Goal: Task Accomplishment & Management: Manage account settings

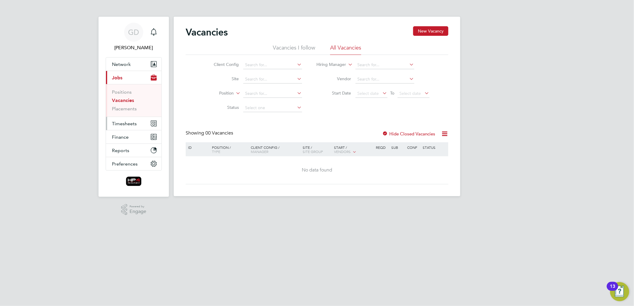
click at [130, 124] on span "Timesheets" at bounding box center [124, 124] width 25 height 6
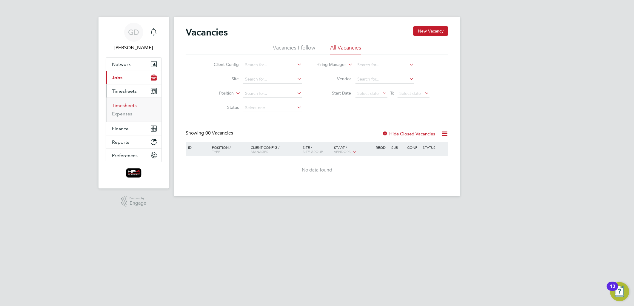
click at [118, 106] on link "Timesheets" at bounding box center [124, 106] width 25 height 6
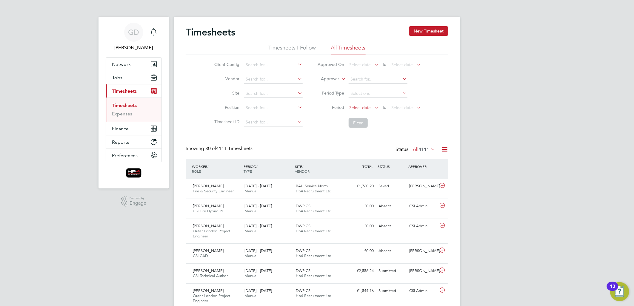
click at [358, 108] on span "Select date" at bounding box center [359, 107] width 21 height 5
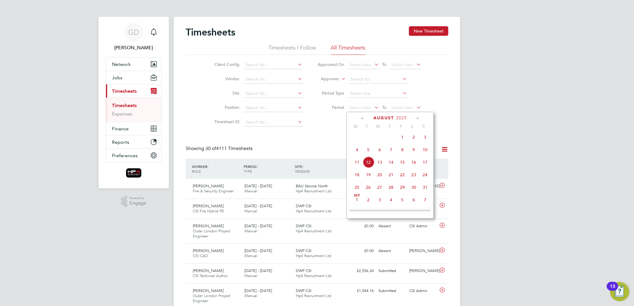
click at [357, 152] on span "4" at bounding box center [356, 149] width 11 height 11
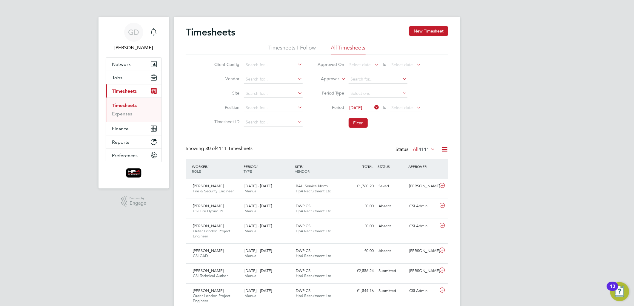
click at [400, 103] on li "Period 04 Aug 2025 To Select date" at bounding box center [369, 108] width 119 height 14
click at [400, 106] on span "Select date" at bounding box center [401, 107] width 21 height 5
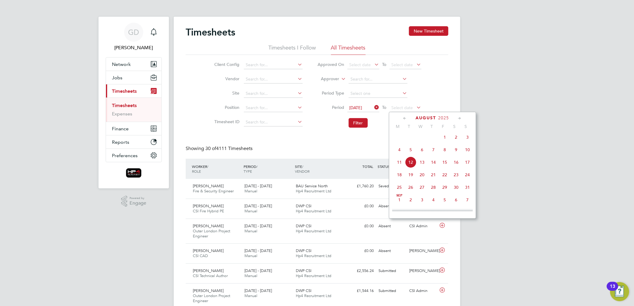
click at [467, 153] on span "10" at bounding box center [467, 149] width 11 height 11
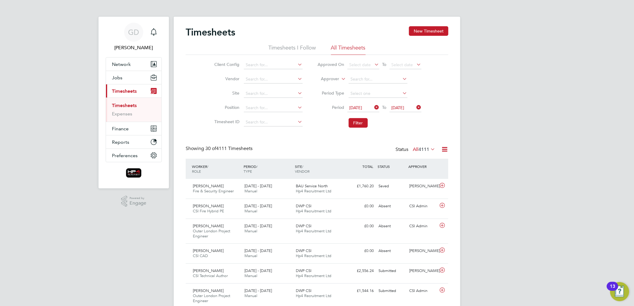
click at [368, 124] on li "Filter" at bounding box center [369, 123] width 119 height 16
click at [357, 124] on button "Filter" at bounding box center [357, 123] width 19 height 10
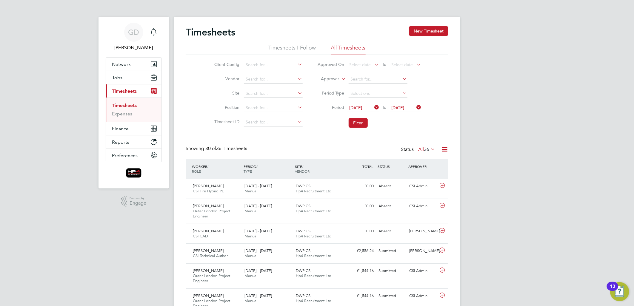
click at [427, 149] on span "36" at bounding box center [426, 149] width 5 height 6
click at [121, 116] on link "Expenses" at bounding box center [122, 114] width 20 height 6
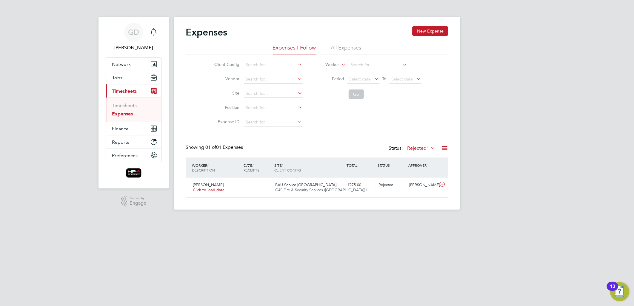
click at [351, 48] on li "All Expenses" at bounding box center [346, 49] width 30 height 11
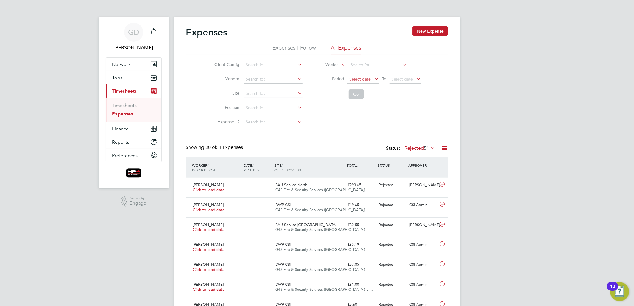
click at [363, 80] on span "Select date" at bounding box center [359, 78] width 21 height 5
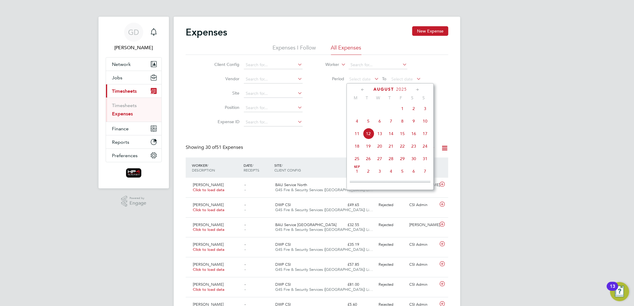
click at [354, 122] on span "4" at bounding box center [356, 120] width 11 height 11
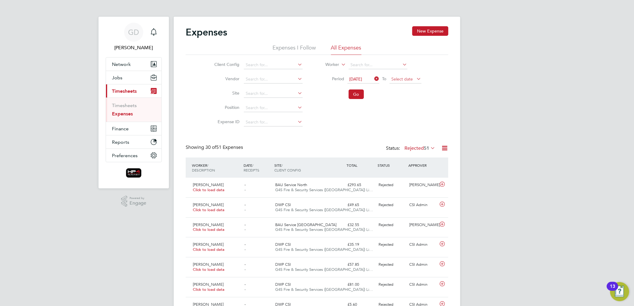
click at [411, 81] on span "Select date" at bounding box center [401, 78] width 21 height 5
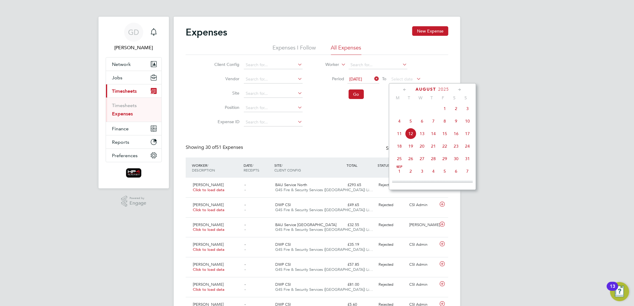
click at [466, 124] on span "10" at bounding box center [467, 120] width 11 height 11
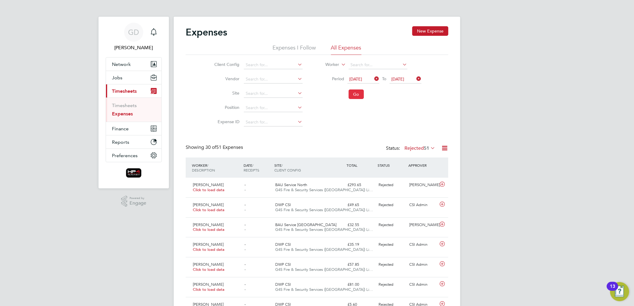
click at [354, 95] on button "Go" at bounding box center [355, 95] width 15 height 10
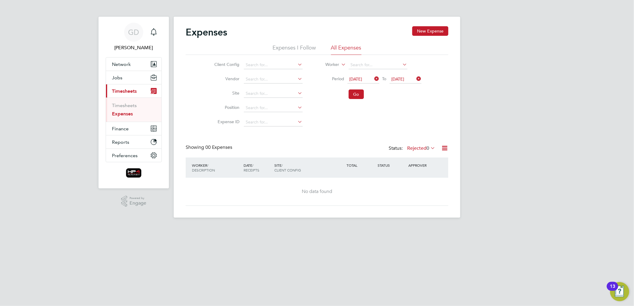
click at [418, 146] on label "Rejected 0" at bounding box center [421, 148] width 28 height 6
click at [421, 158] on li "All" at bounding box center [421, 158] width 27 height 8
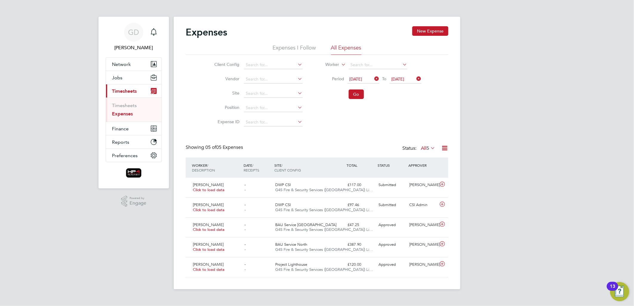
click at [373, 78] on icon at bounding box center [373, 79] width 0 height 8
click at [415, 79] on icon at bounding box center [415, 79] width 0 height 8
click at [359, 94] on button "Go" at bounding box center [355, 95] width 15 height 10
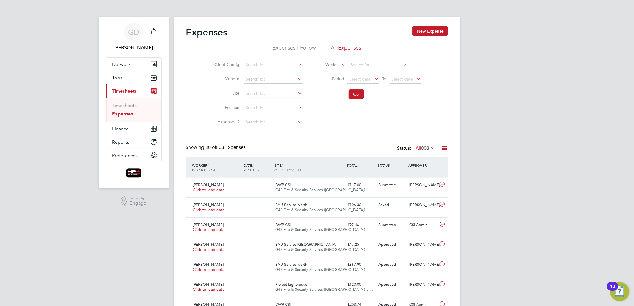
click at [416, 151] on div "Status: All 803" at bounding box center [416, 148] width 39 height 8
click at [416, 146] on label "All 803" at bounding box center [425, 148] width 20 height 6
click at [419, 165] on li "Saved" at bounding box center [420, 167] width 27 height 8
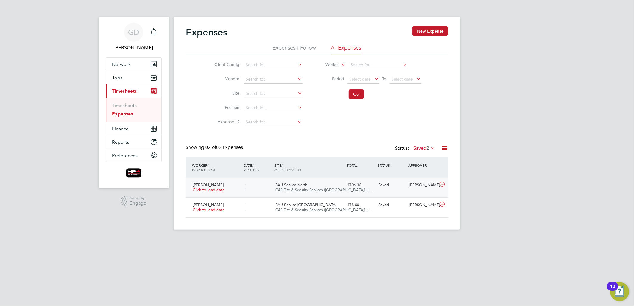
click at [291, 189] on span "G4S Fire & Security Services (UK) Li…" at bounding box center [324, 189] width 98 height 5
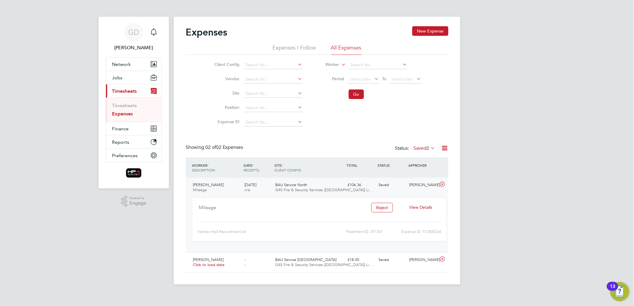
click at [292, 185] on span "BAU Service North" at bounding box center [291, 184] width 32 height 5
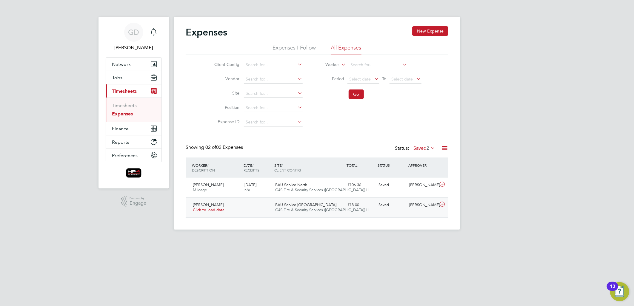
click at [286, 209] on span "G4S Fire & Security Services (UK) Li…" at bounding box center [324, 209] width 98 height 5
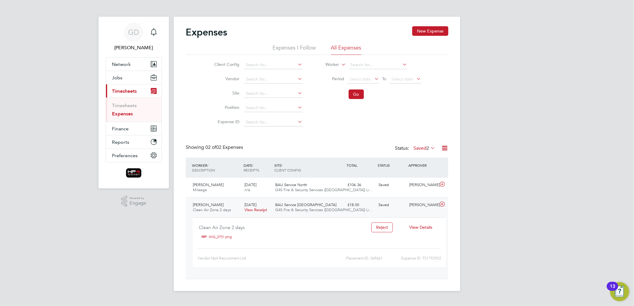
click at [286, 207] on span "G4S Fire & Security Services (UK) Li…" at bounding box center [324, 209] width 98 height 5
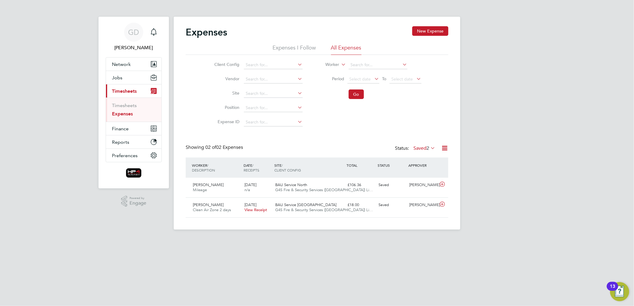
click at [415, 146] on label "Saved 2" at bounding box center [424, 148] width 22 height 6
click at [356, 65] on input at bounding box center [377, 65] width 59 height 8
click at [366, 74] on li "Simon Hole" at bounding box center [377, 73] width 59 height 8
type input "Simon Hole"
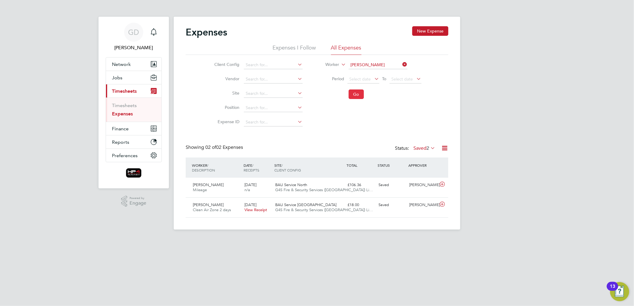
click at [355, 96] on button "Go" at bounding box center [355, 95] width 15 height 10
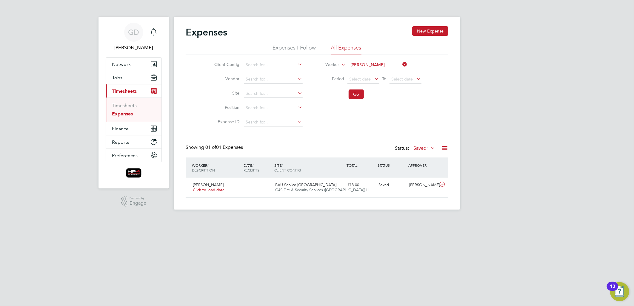
click at [427, 148] on span "1" at bounding box center [427, 148] width 3 height 6
click at [419, 158] on li "All" at bounding box center [424, 158] width 27 height 8
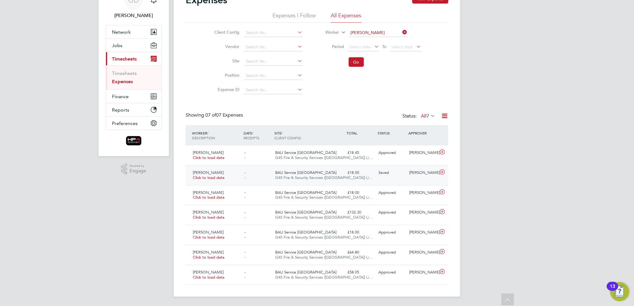
click at [223, 175] on div "Simon Hole Click to load data" at bounding box center [216, 175] width 52 height 15
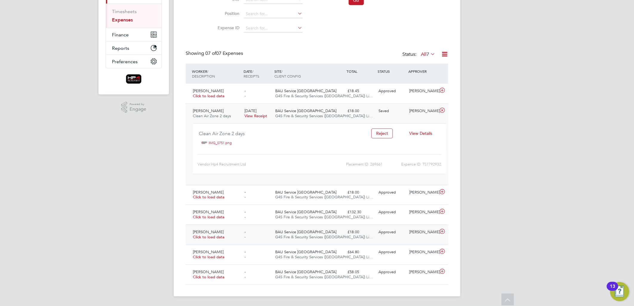
click at [228, 233] on div "Simon Hole Click to load data" at bounding box center [216, 234] width 52 height 15
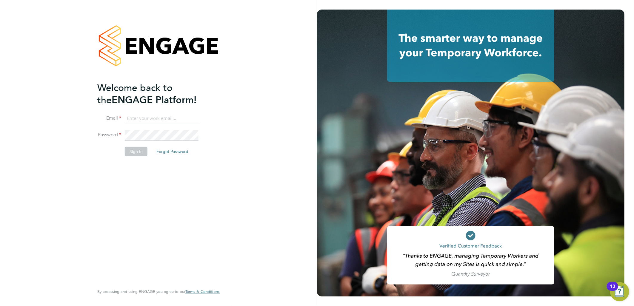
type input "[PERSON_NAME][EMAIL_ADDRESS][DOMAIN_NAME]"
click at [136, 152] on button "Sign In" at bounding box center [136, 152] width 23 height 10
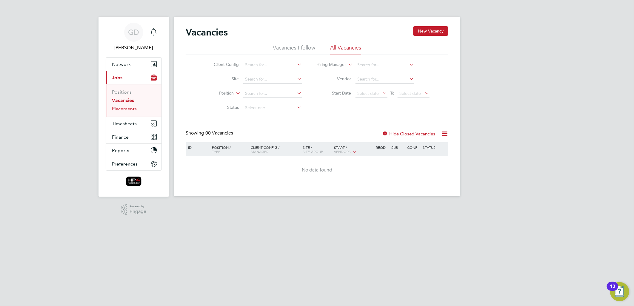
click at [121, 108] on link "Placements" at bounding box center [124, 109] width 25 height 6
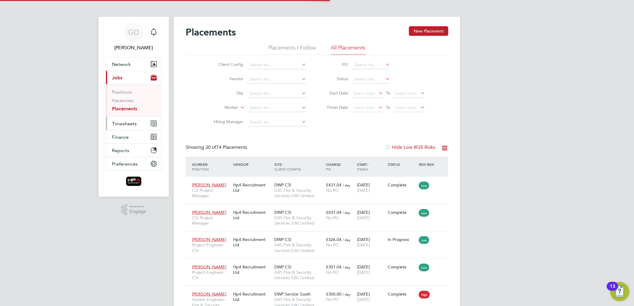
click at [124, 123] on span "Timesheets" at bounding box center [124, 124] width 25 height 6
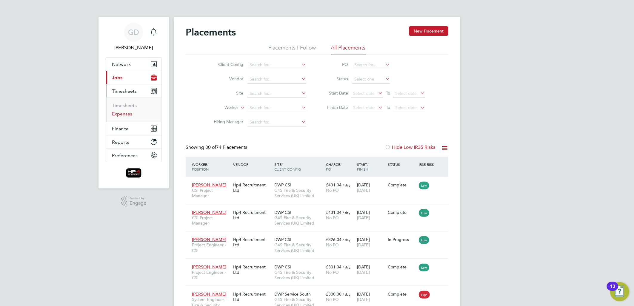
click at [124, 116] on link "Expenses" at bounding box center [122, 114] width 20 height 6
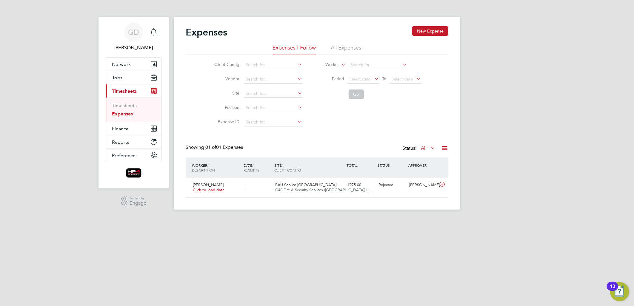
click at [345, 47] on li "All Expenses" at bounding box center [346, 49] width 30 height 11
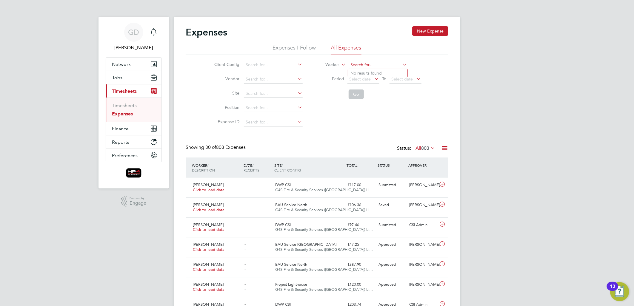
click at [381, 67] on input at bounding box center [377, 65] width 59 height 8
click at [374, 73] on li "Simon Hole" at bounding box center [377, 73] width 59 height 8
type input "Simon Hole"
click at [351, 94] on button "Go" at bounding box center [355, 95] width 15 height 10
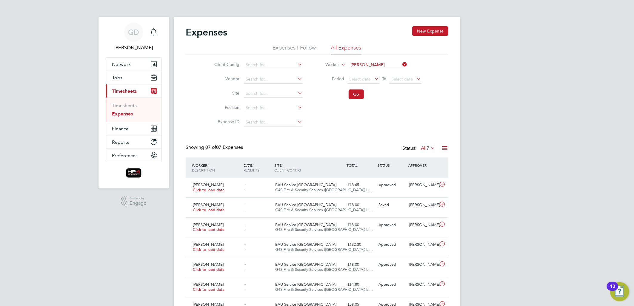
click at [430, 151] on div "Status: All 7" at bounding box center [419, 148] width 34 height 8
click at [428, 147] on span "7" at bounding box center [427, 148] width 3 height 6
click at [430, 169] on li "Saved" at bounding box center [427, 167] width 27 height 8
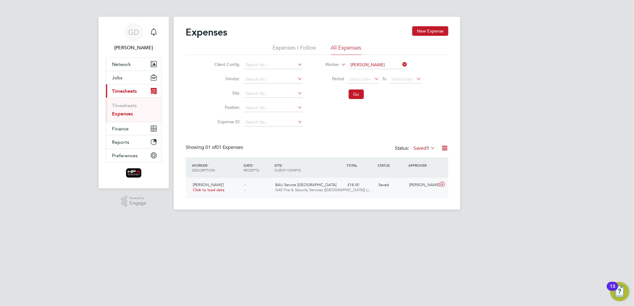
click at [206, 184] on span "Simon Hole" at bounding box center [208, 184] width 31 height 5
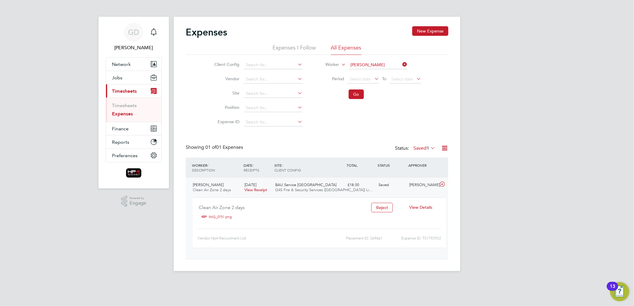
click at [442, 184] on icon at bounding box center [441, 184] width 7 height 5
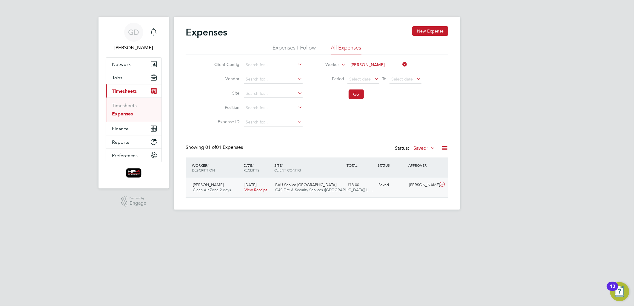
click at [220, 189] on span "Clean Air Zone 2 days" at bounding box center [212, 189] width 38 height 5
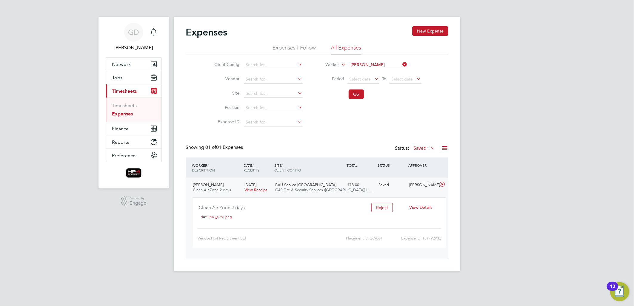
click at [285, 184] on span "BAU Service South West" at bounding box center [305, 184] width 61 height 5
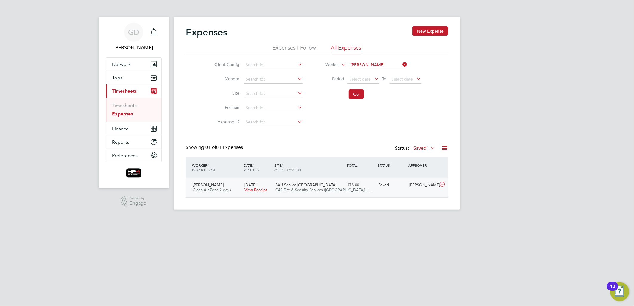
click at [442, 184] on icon at bounding box center [441, 184] width 7 height 5
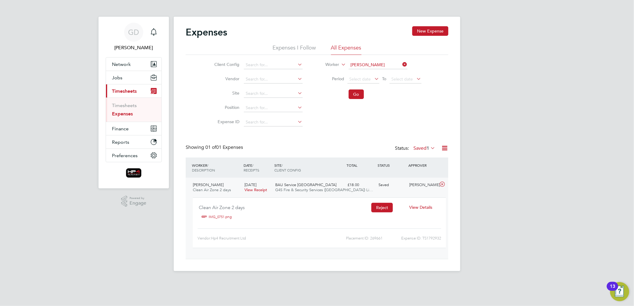
click at [385, 206] on button "Reject" at bounding box center [381, 208] width 21 height 10
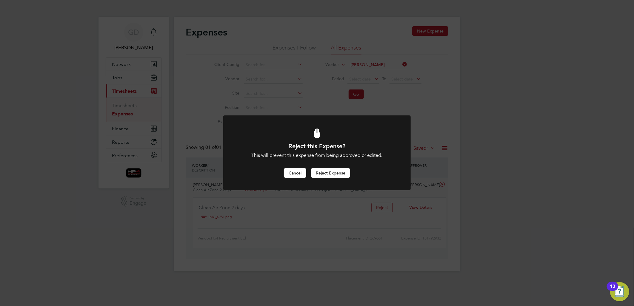
click at [300, 173] on button "Cancel" at bounding box center [295, 173] width 22 height 10
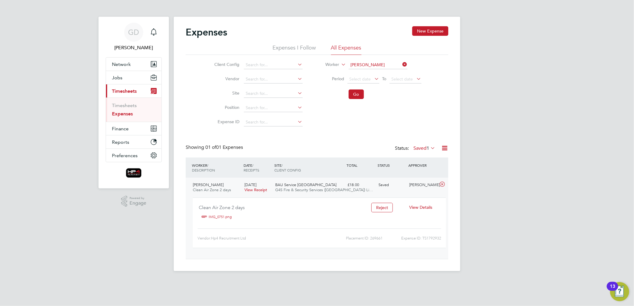
click at [441, 147] on icon at bounding box center [444, 147] width 7 height 7
click at [314, 139] on div "Expenses New Expense Expenses I Follow All Expenses Client Config Vendor Site P…" at bounding box center [317, 142] width 263 height 233
click at [219, 187] on div "Simon Hole Clean Air Zone 2 days" at bounding box center [216, 187] width 52 height 15
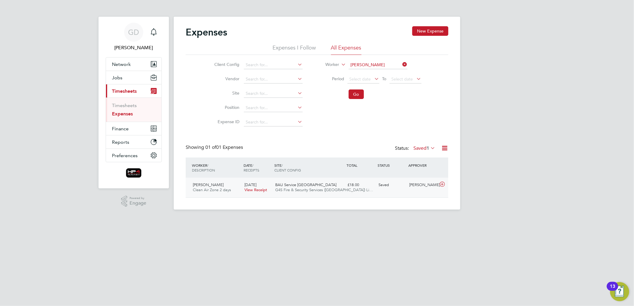
click at [205, 183] on span "Simon Hole" at bounding box center [208, 184] width 31 height 5
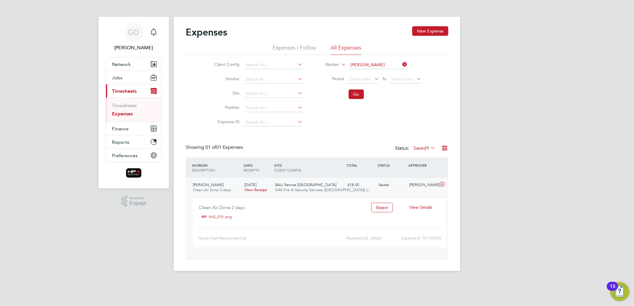
click at [214, 216] on link "IMG_0751.png" at bounding box center [220, 216] width 23 height 9
click at [274, 186] on div "BAU Service South West G4S Fire & Security Services (UK) Li…" at bounding box center [309, 187] width 72 height 15
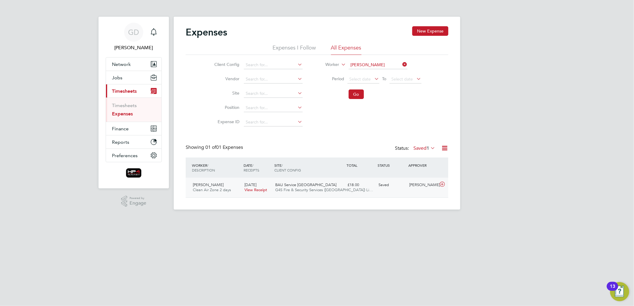
click at [274, 186] on div "BAU Service South West G4S Fire & Security Services (UK) Li…" at bounding box center [309, 187] width 72 height 15
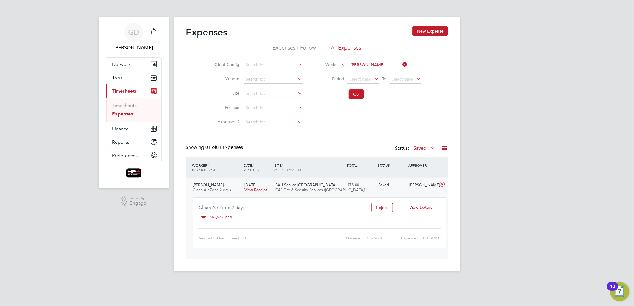
click at [417, 208] on span "View Details" at bounding box center [420, 207] width 23 height 5
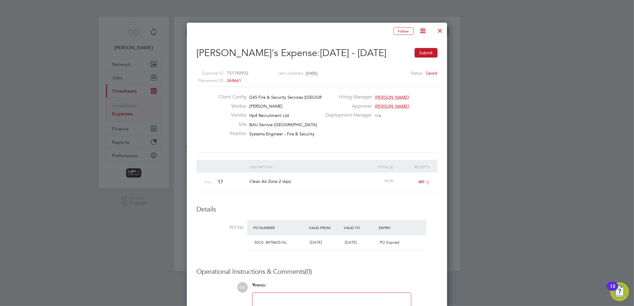
click at [422, 27] on icon at bounding box center [422, 30] width 7 height 7
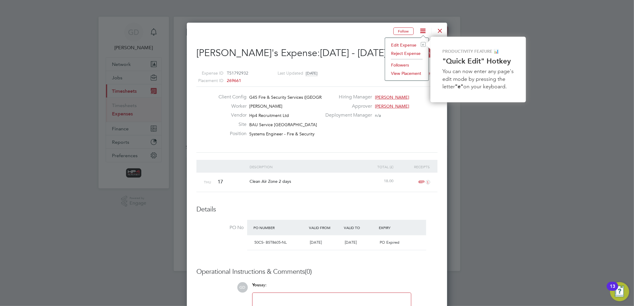
click at [439, 29] on div at bounding box center [440, 29] width 11 height 11
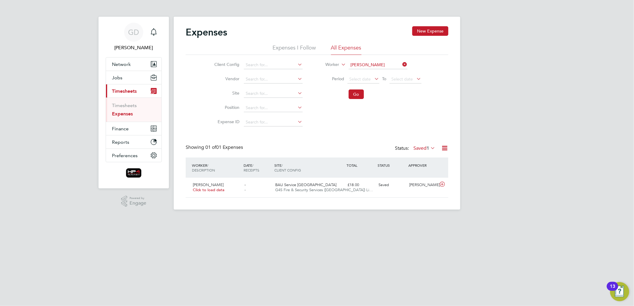
drag, startPoint x: 556, startPoint y: 70, endPoint x: 547, endPoint y: 66, distance: 9.6
click at [556, 70] on div "GD Gemma Deaton Notifications Applications: Network Team Members Businesses Sit…" at bounding box center [317, 109] width 634 height 219
